Goal: Task Accomplishment & Management: Manage account settings

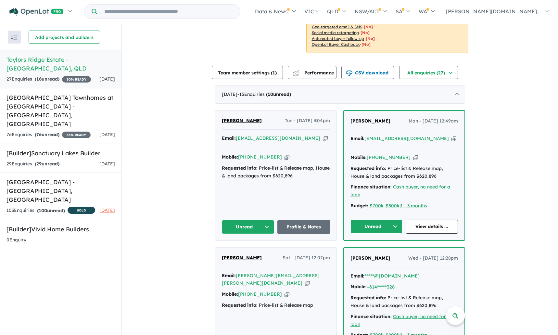
scroll to position [192, 0]
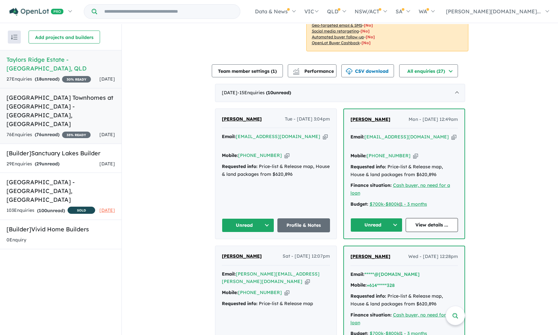
click at [82, 131] on div "76 Enquir ies ( 76 unread) 35 % READY" at bounding box center [48, 135] width 84 height 8
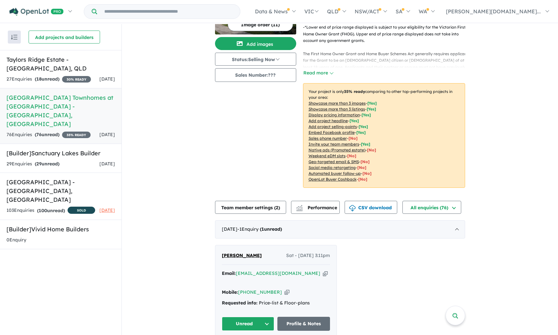
scroll to position [59, 0]
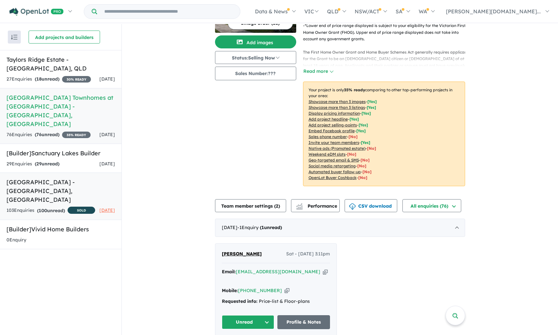
click at [85, 184] on h5 "Sanctuary Lakes Estate - Point Cook , VIC" at bounding box center [60, 191] width 109 height 26
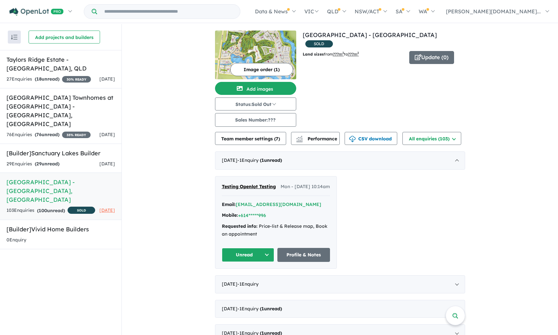
click at [248, 228] on div "Email: *****@openlot.com.au Mobile: +614*****996 Requested info: Price-list & R…" at bounding box center [276, 221] width 108 height 41
click at [294, 262] on link "Profile & Notes" at bounding box center [303, 255] width 53 height 14
click at [198, 13] on input "Try estate name, suburb, builder or developer" at bounding box center [168, 12] width 140 height 14
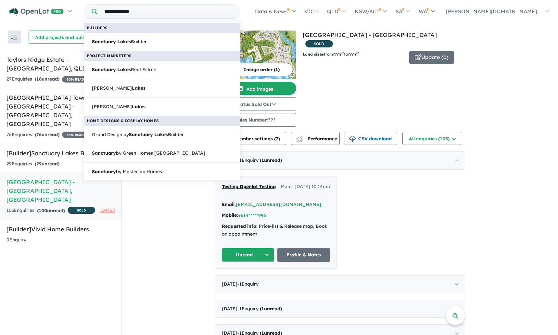
scroll to position [115, 0]
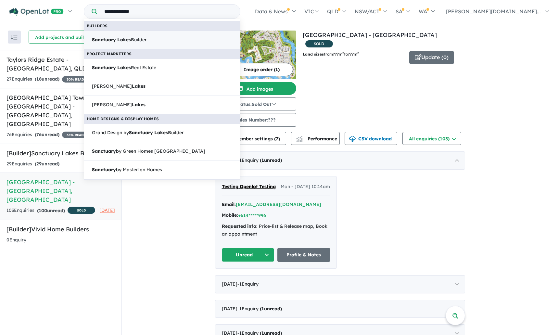
type input "**********"
click at [165, 45] on link "Sanctuary Lakes Builder" at bounding box center [162, 40] width 157 height 19
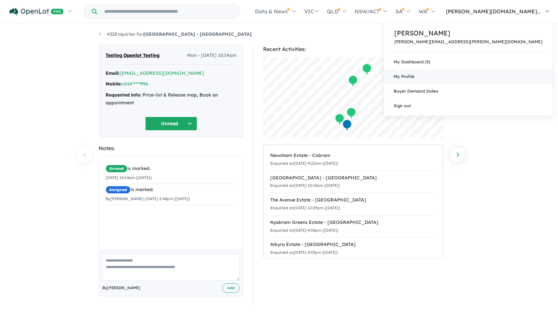
click at [509, 70] on link "My Profile" at bounding box center [468, 76] width 169 height 15
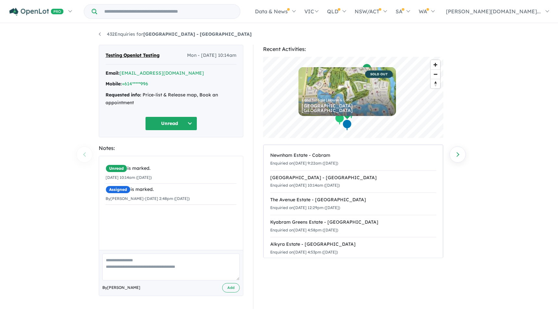
click at [179, 16] on input "Try estate name, suburb, builder or developer" at bounding box center [168, 12] width 140 height 14
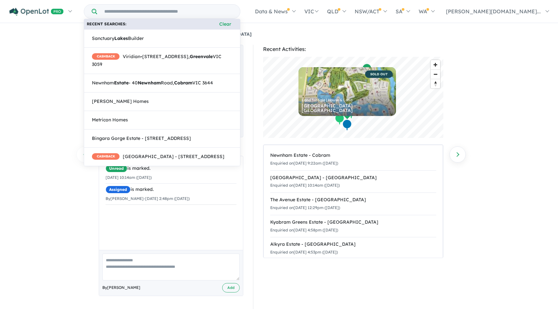
type input "*"
click at [87, 222] on div "432 Enquiries for [GEOGRAPHIC_DATA] - Point Cook Previous enquiry Next enquiry …" at bounding box center [279, 180] width 558 height 312
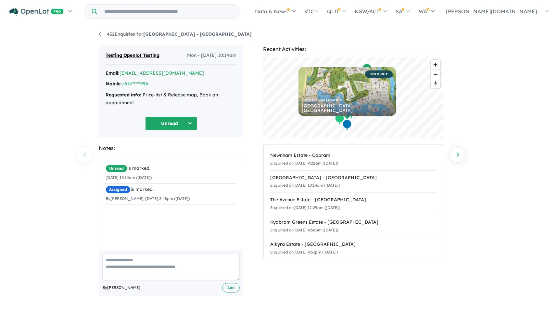
click at [44, 143] on div "432 Enquiries for [GEOGRAPHIC_DATA] - Point Cook Previous enquiry Next enquiry …" at bounding box center [279, 180] width 558 height 312
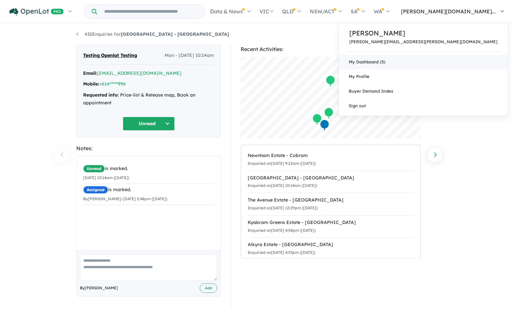
click at [468, 61] on link "My Dashboard (5)" at bounding box center [423, 62] width 169 height 15
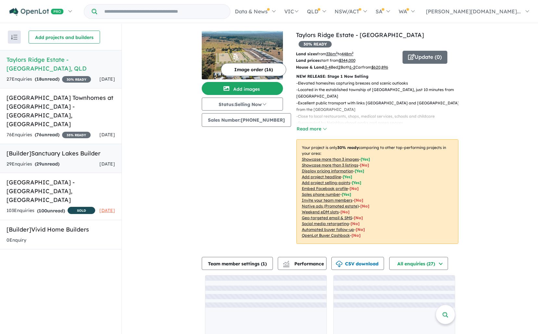
click at [95, 152] on h5 "[Builder] Sanctuary Lakes Builder" at bounding box center [60, 153] width 109 height 9
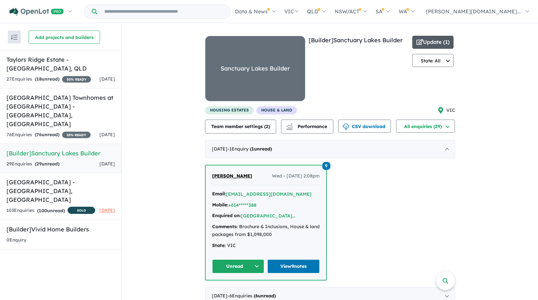
click at [433, 43] on button "Update ( 1 )" at bounding box center [433, 42] width 42 height 13
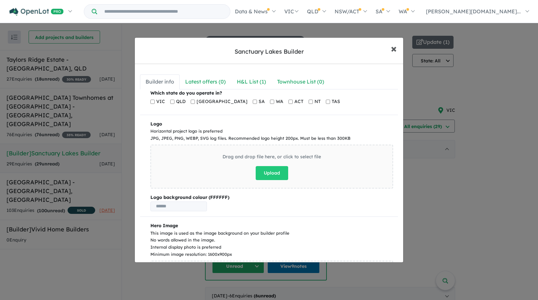
click at [394, 48] on span "×" at bounding box center [394, 48] width 6 height 14
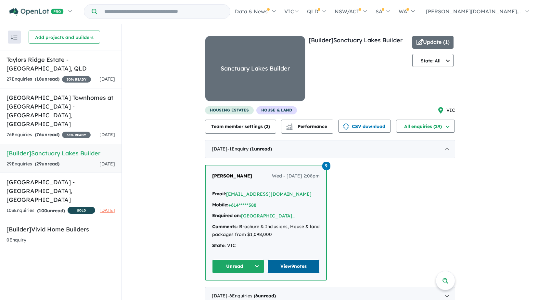
click at [287, 264] on link "View 9 notes" at bounding box center [293, 266] width 52 height 14
click at [240, 122] on button "Team member settings ( 2 )" at bounding box center [240, 127] width 71 height 14
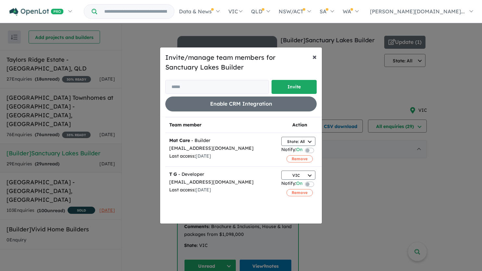
click at [318, 59] on button "× Close" at bounding box center [314, 56] width 15 height 18
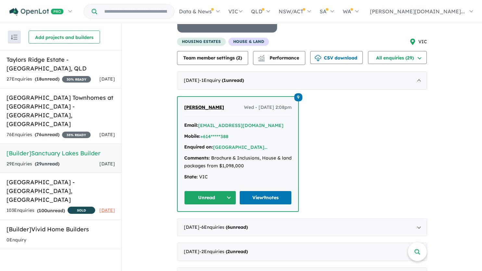
scroll to position [72, 0]
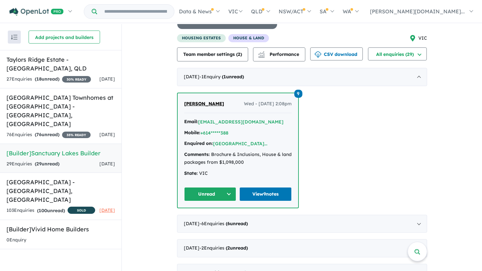
click at [320, 38] on div "housing estates House & Land VIC" at bounding box center [302, 38] width 250 height 8
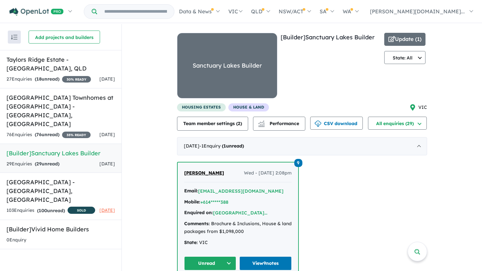
scroll to position [6, 0]
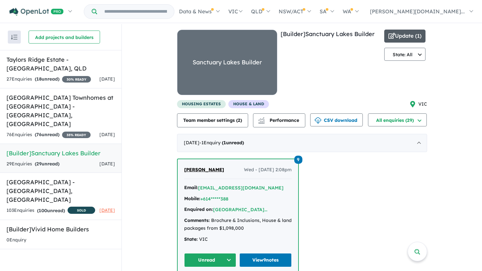
click at [407, 36] on button "Update ( 1 )" at bounding box center [405, 36] width 42 height 13
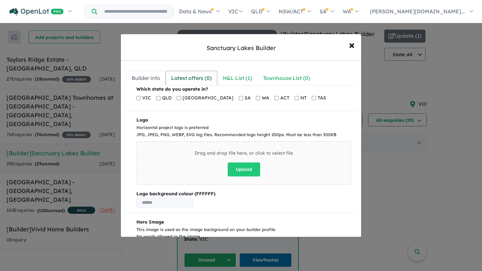
click at [192, 82] on div "Latest offers ( 0 )" at bounding box center [191, 78] width 41 height 9
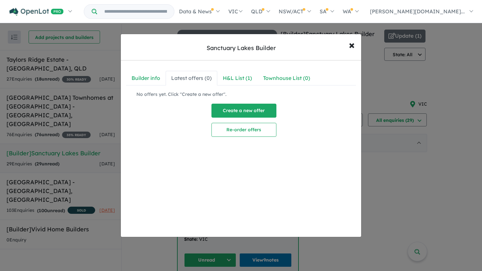
click at [242, 104] on button "Create a new offer" at bounding box center [244, 111] width 65 height 14
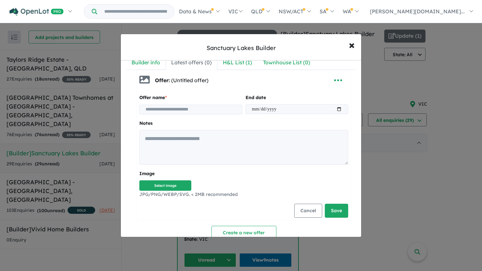
scroll to position [0, 0]
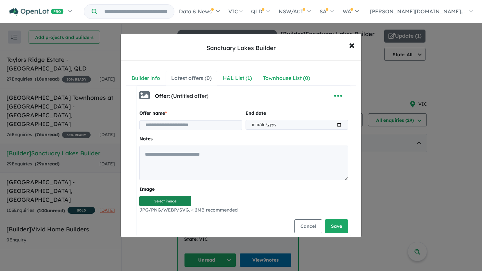
click at [176, 198] on button "Select image" at bounding box center [165, 201] width 52 height 11
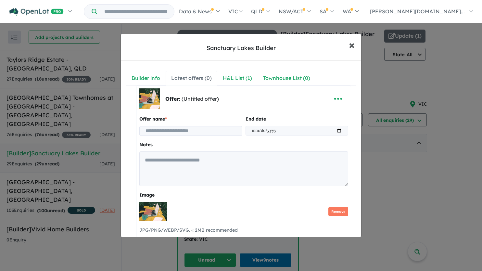
click at [351, 50] on span "×" at bounding box center [352, 45] width 6 height 14
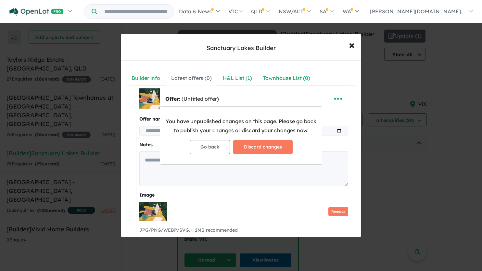
click at [350, 46] on div "You have unpublished changes on this page. Please go back to publish your chang…" at bounding box center [241, 135] width 482 height 271
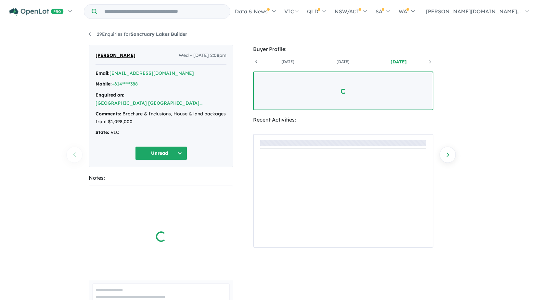
scroll to position [0, 48]
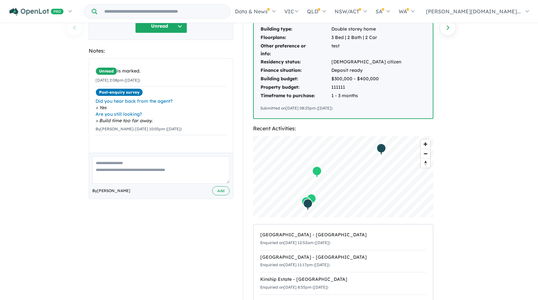
click at [467, 160] on div "29 Enquiries for Sanctuary Lakes Builder Previous enquiry Next enquiry Qi Chen …" at bounding box center [269, 35] width 538 height 277
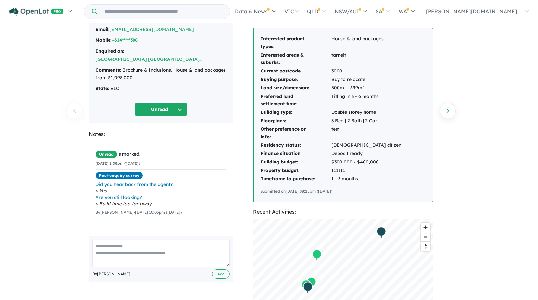
scroll to position [0, 0]
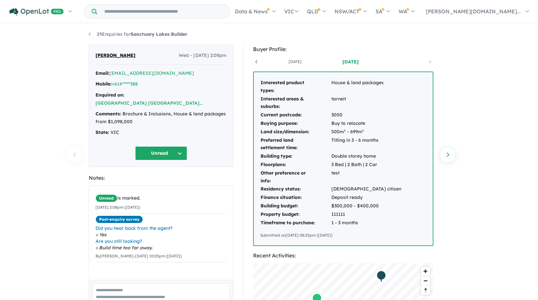
click at [169, 132] on div "Email: *****@openlot.com.au Mobile: +614*****388 Enquired on: Lot 001 Sanctuary…" at bounding box center [161, 105] width 131 height 71
click at [168, 146] on button "Unread" at bounding box center [161, 153] width 52 height 14
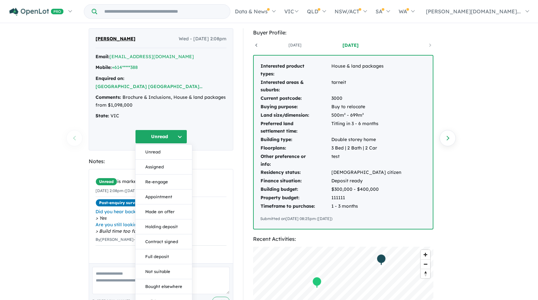
scroll to position [18, 0]
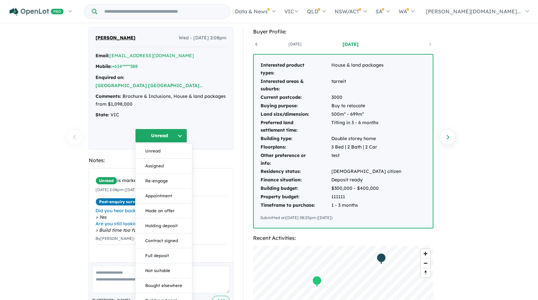
click at [207, 111] on div "State: VIC" at bounding box center [161, 115] width 131 height 8
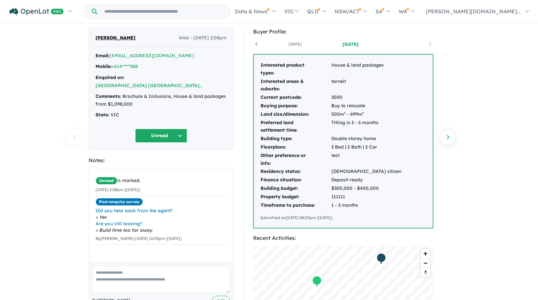
click at [196, 115] on div "Qi Chen Wed - 24/09/2025, 2:08pm Email: *****@openlot.com.au Mobile: +614*****3…" at bounding box center [161, 88] width 145 height 122
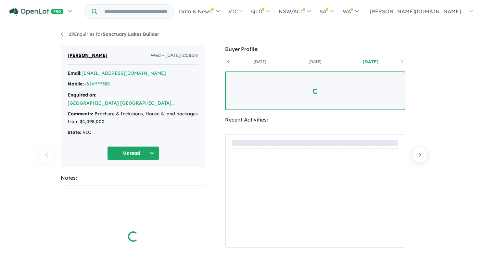
scroll to position [0, 48]
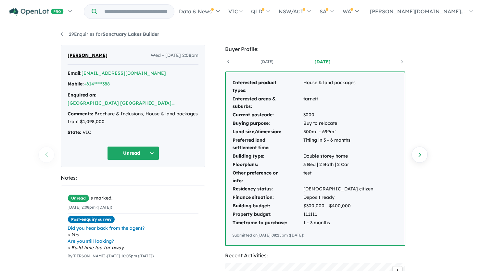
click at [57, 35] on div "29 Enquiries for Sanctuary Lakes Builder Previous enquiry Next enquiry Qi Chen …" at bounding box center [241, 148] width 370 height 248
click at [63, 31] on li "29 Enquiries for Sanctuary Lakes Builder" at bounding box center [110, 35] width 98 height 8
click at [59, 32] on div "29 Enquiries for Sanctuary Lakes Builder Previous enquiry Next enquiry Qi Chen …" at bounding box center [241, 148] width 370 height 248
click at [63, 33] on link "29 Enquiries for Sanctuary Lakes Builder" at bounding box center [110, 34] width 98 height 6
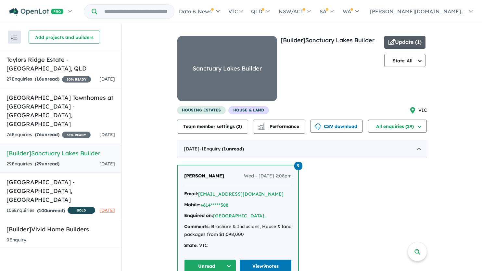
click at [415, 44] on button "Update ( 1 )" at bounding box center [405, 42] width 42 height 13
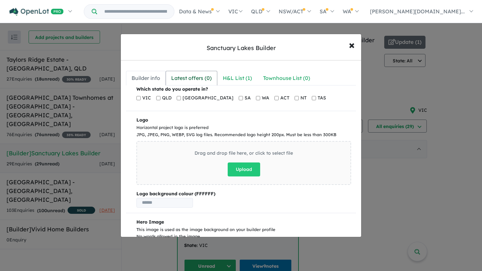
click at [203, 72] on link "Latest offers ( 0 )" at bounding box center [192, 78] width 52 height 15
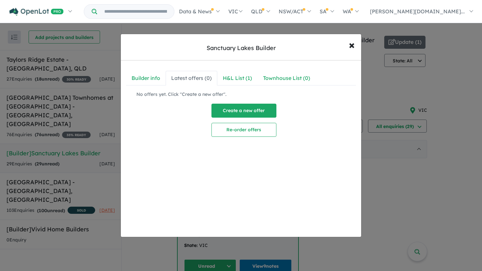
click at [238, 114] on button "Create a new offer" at bounding box center [244, 111] width 65 height 14
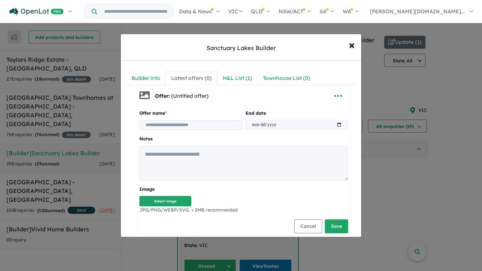
click at [200, 128] on input at bounding box center [190, 125] width 103 height 10
type input "**********"
click at [250, 125] on input "date" at bounding box center [297, 125] width 103 height 10
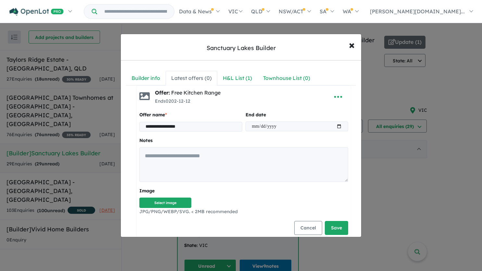
type input "**********"
click at [176, 206] on button "Select image" at bounding box center [165, 203] width 52 height 11
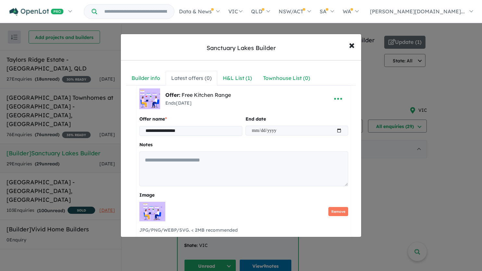
scroll to position [73, 0]
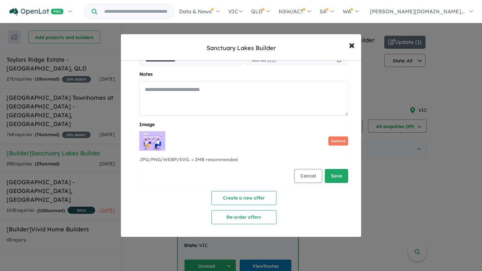
click at [243, 96] on textarea at bounding box center [243, 98] width 209 height 35
type textarea "*"
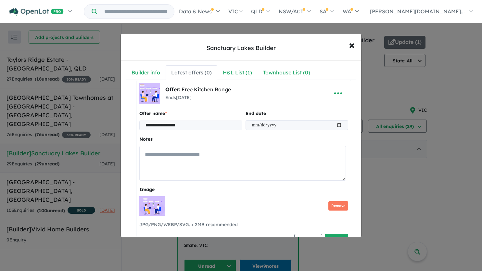
scroll to position [6, 0]
type textarea "*"
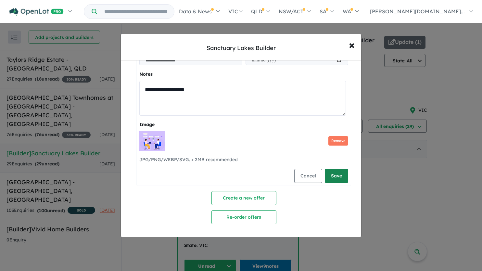
type textarea "**********"
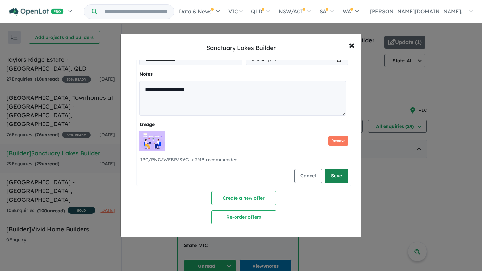
click at [337, 175] on button "Save" at bounding box center [336, 176] width 23 height 14
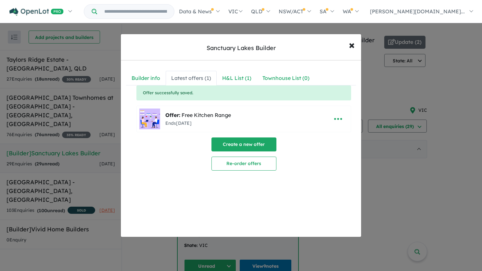
scroll to position [0, 0]
click at [247, 145] on button "Create a new offer" at bounding box center [244, 144] width 65 height 14
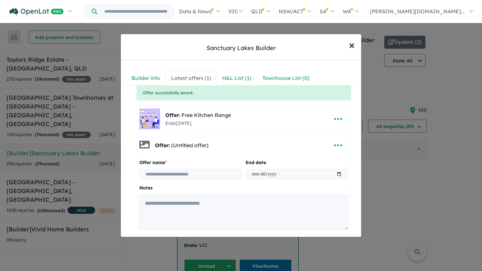
click at [353, 45] on span "×" at bounding box center [352, 45] width 6 height 14
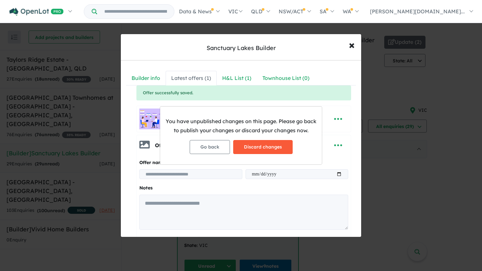
click at [242, 147] on button "Discard changes" at bounding box center [262, 147] width 59 height 14
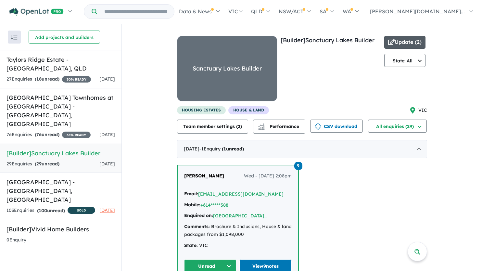
click at [398, 39] on button "Update ( 2 )" at bounding box center [405, 42] width 42 height 13
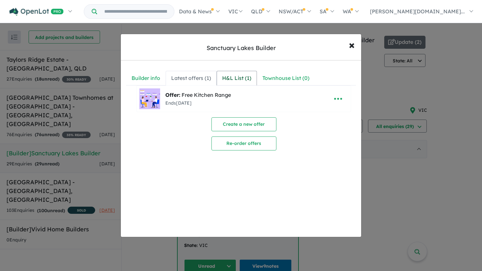
click at [248, 76] on div "H&L List ( 1 )" at bounding box center [236, 78] width 29 height 9
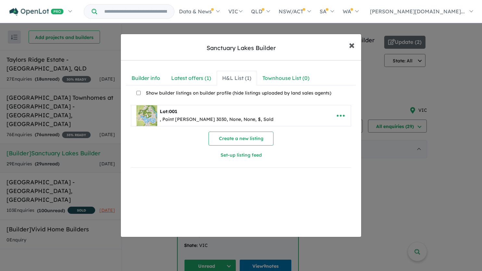
click at [351, 44] on span "×" at bounding box center [352, 45] width 6 height 14
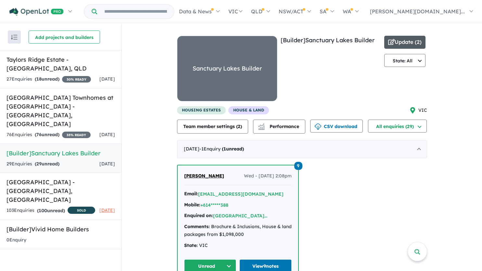
click at [396, 42] on button "Update ( 2 )" at bounding box center [405, 42] width 42 height 13
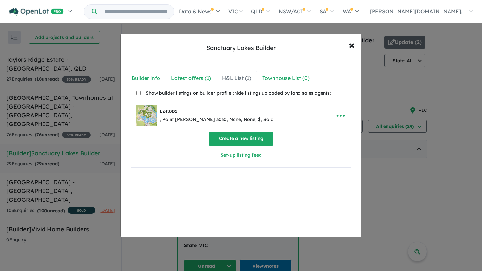
click at [238, 135] on button "Create a new listing" at bounding box center [241, 139] width 65 height 14
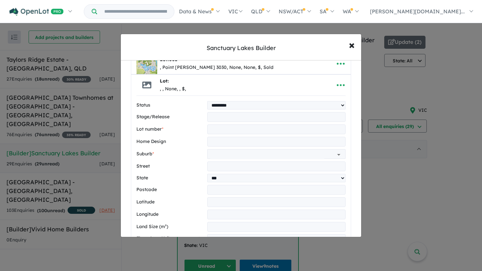
scroll to position [53, 0]
